Goal: Check status: Check status

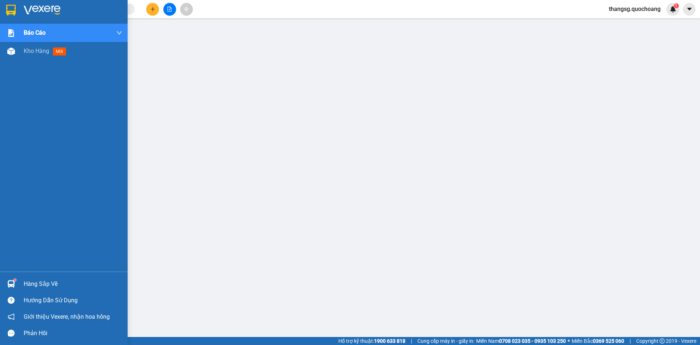
click at [37, 285] on div "Hàng sắp về" at bounding box center [73, 283] width 99 height 11
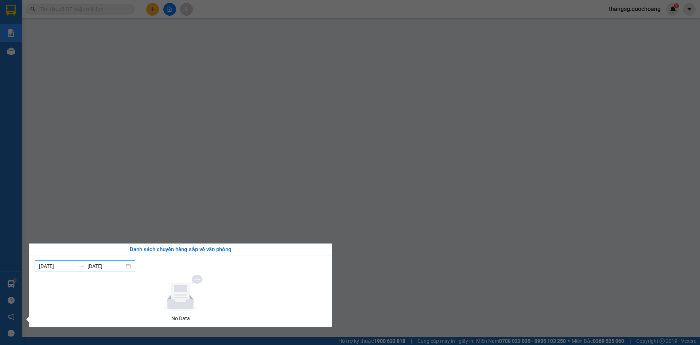
click at [124, 260] on div "[DATE] [DATE]" at bounding box center [85, 266] width 101 height 12
click at [121, 267] on input "[DATE]" at bounding box center [106, 266] width 37 height 8
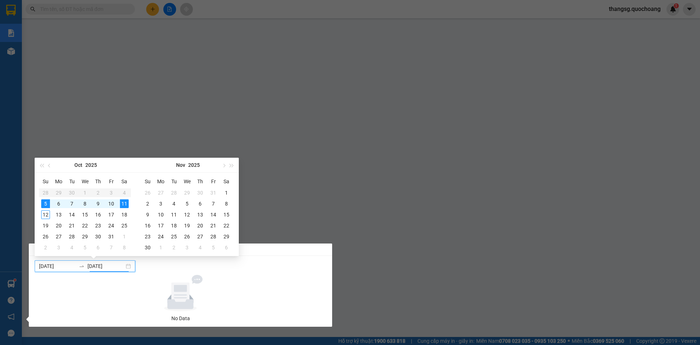
click at [112, 269] on input "[DATE]" at bounding box center [106, 266] width 37 height 8
type input "[DATE]"
click at [121, 205] on div "11" at bounding box center [124, 203] width 9 height 9
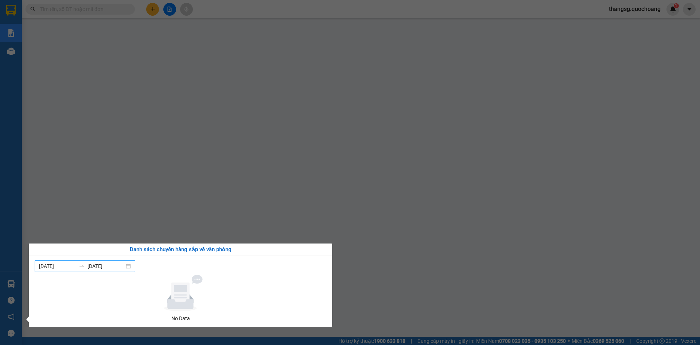
click at [96, 265] on input "[DATE]" at bounding box center [106, 266] width 37 height 8
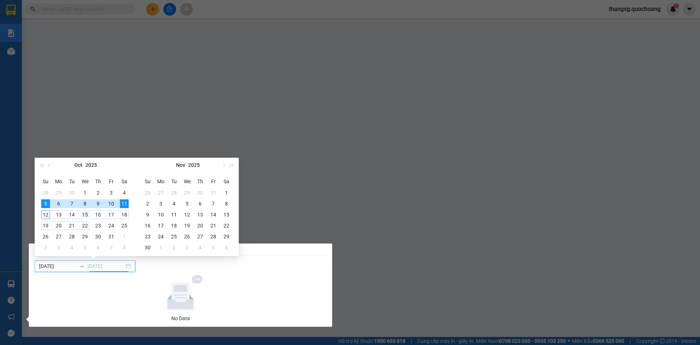
type input "[DATE]"
click at [81, 215] on div "15" at bounding box center [85, 214] width 9 height 9
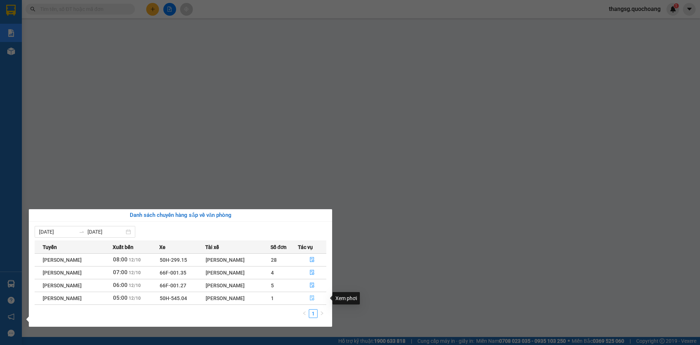
click at [314, 296] on icon "file-done" at bounding box center [312, 298] width 4 height 5
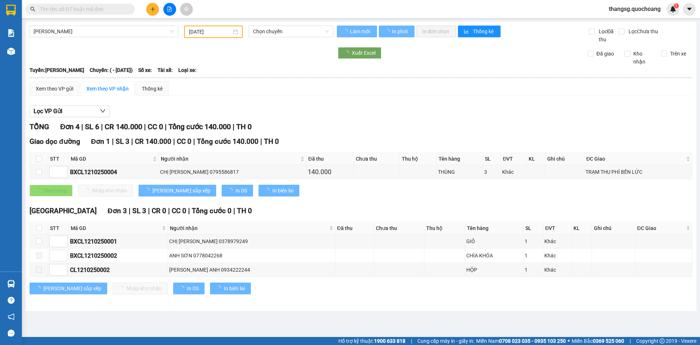
type input "[DATE]"
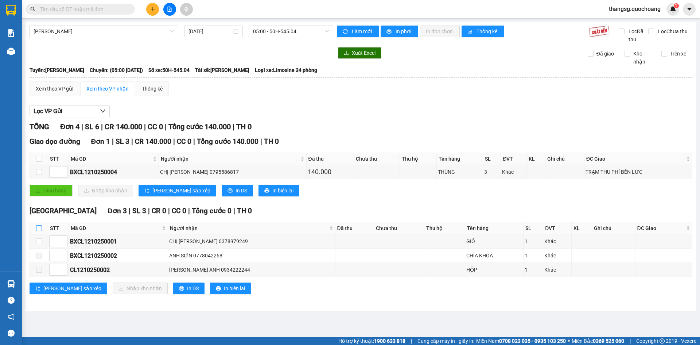
click at [39, 231] on label at bounding box center [39, 228] width 6 height 8
click at [39, 231] on input "checkbox" at bounding box center [39, 228] width 6 height 6
checkbox input "true"
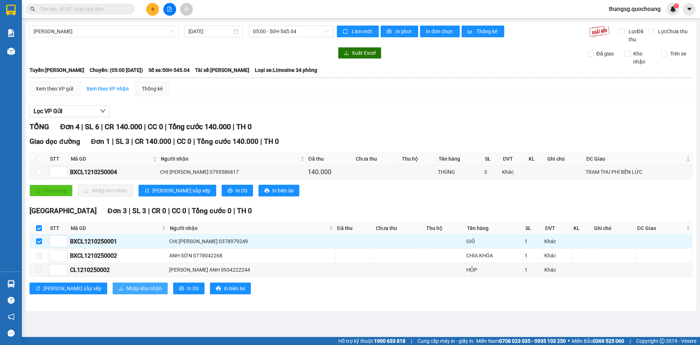
click at [127, 292] on span "Nhập kho nhận" at bounding box center [144, 288] width 35 height 8
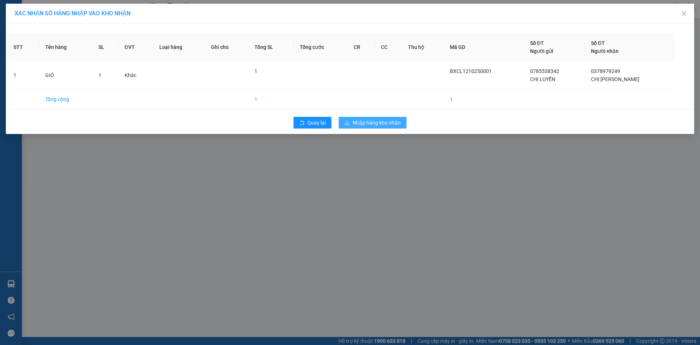
click at [365, 124] on span "Nhập hàng kho nhận" at bounding box center [377, 123] width 48 height 8
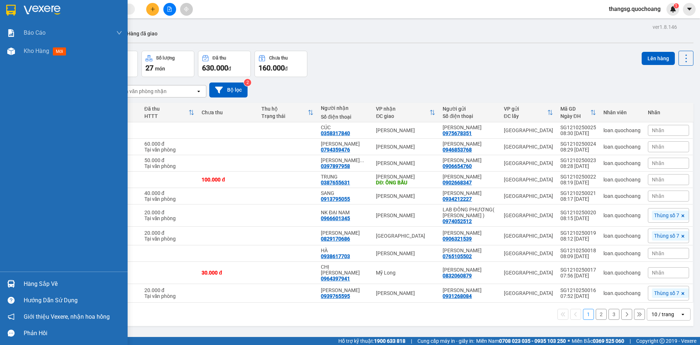
click at [31, 281] on div "Hàng sắp về" at bounding box center [73, 283] width 99 height 11
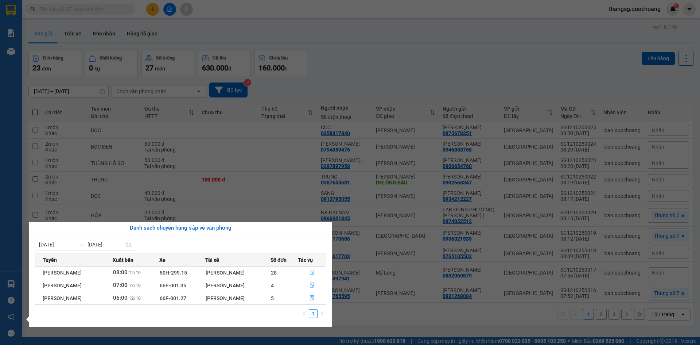
click at [314, 273] on icon "file-done" at bounding box center [312, 272] width 4 height 5
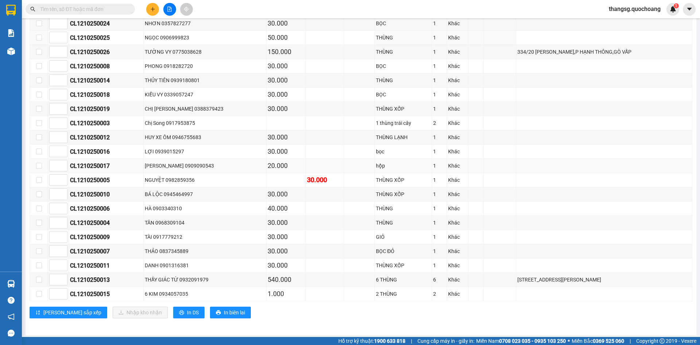
scroll to position [264, 0]
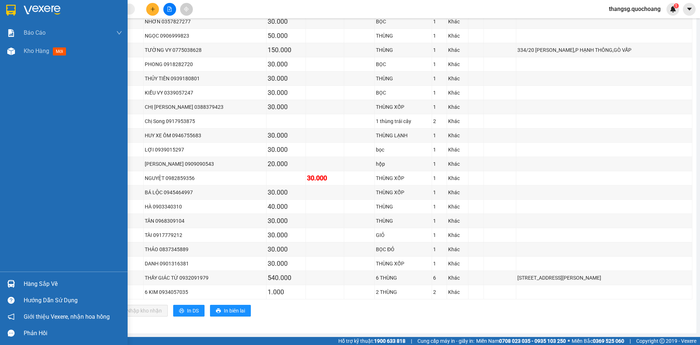
click at [37, 284] on div "Hàng sắp về" at bounding box center [73, 283] width 99 height 11
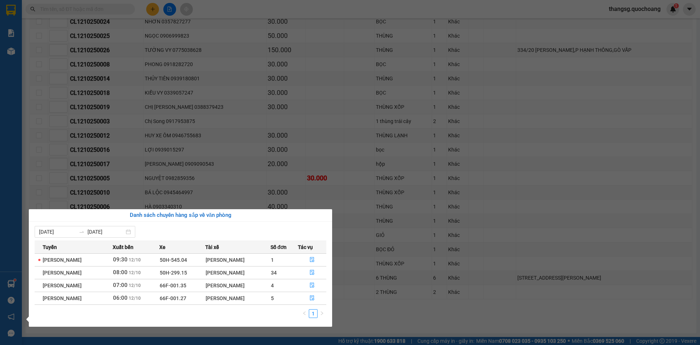
click at [642, 109] on section "Kết quả tìm kiếm ( 0 ) Bộ lọc No Data thangsg.quochoang 1 Báo cáo Báo cáo dòng …" at bounding box center [350, 172] width 700 height 345
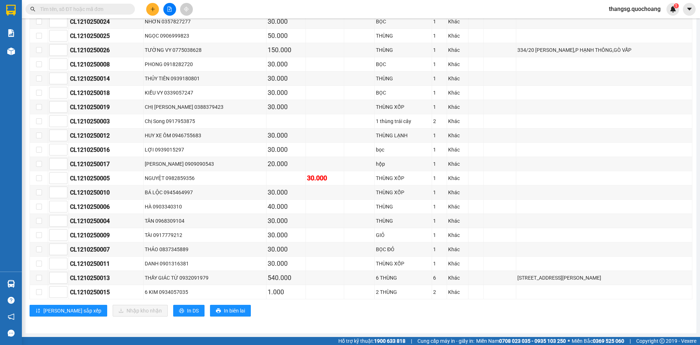
click at [641, 3] on div "thangsg.quochoang 1" at bounding box center [641, 9] width 76 height 13
click at [639, 8] on span "thangsg.quochoang" at bounding box center [634, 8] width 63 height 9
click at [615, 21] on span "Đăng xuất" at bounding box center [638, 23] width 49 height 8
